Goal: Transaction & Acquisition: Download file/media

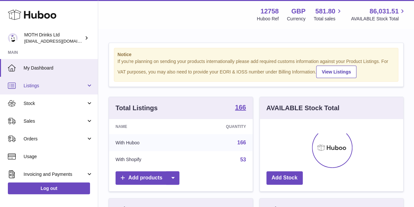
scroll to position [102, 143]
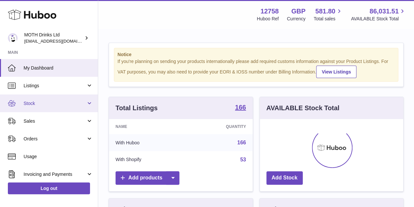
click at [57, 99] on link "Stock" at bounding box center [49, 103] width 98 height 18
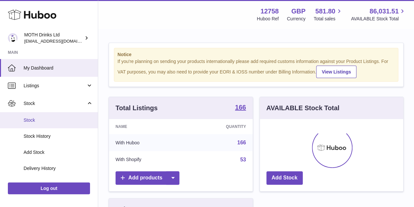
click at [55, 120] on span "Stock" at bounding box center [58, 120] width 69 height 6
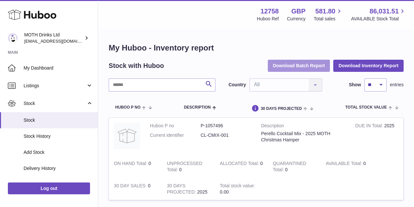
click at [280, 66] on button "Download Batch Report" at bounding box center [299, 66] width 63 height 12
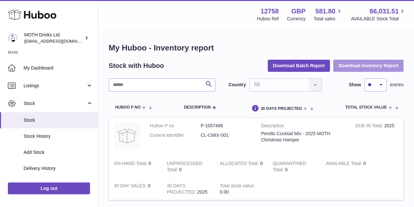
click at [355, 60] on button "Download Inventory Report" at bounding box center [368, 66] width 70 height 12
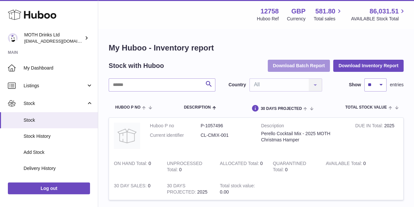
click at [309, 64] on button "Download Batch Report" at bounding box center [299, 66] width 63 height 12
